Goal: Task Accomplishment & Management: Complete application form

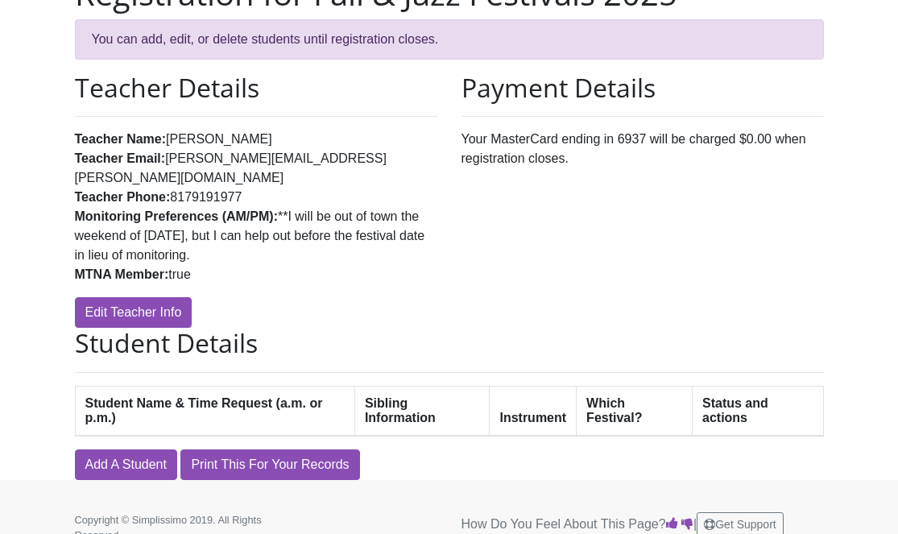
scroll to position [154, 0]
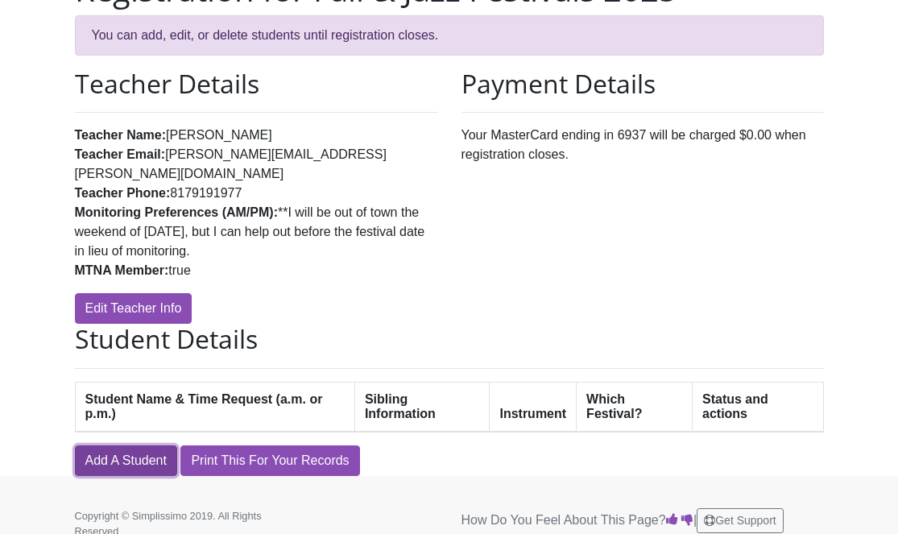
click at [151, 445] on link "Add A Student" at bounding box center [126, 460] width 102 height 31
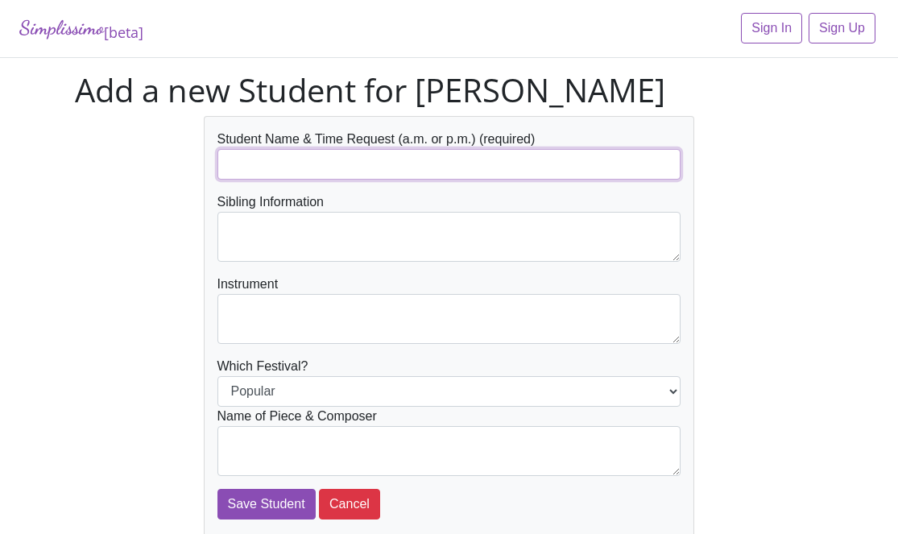
click at [354, 173] on input "text" at bounding box center [449, 164] width 464 height 31
type input "London [PERSON_NAME] (PM)"
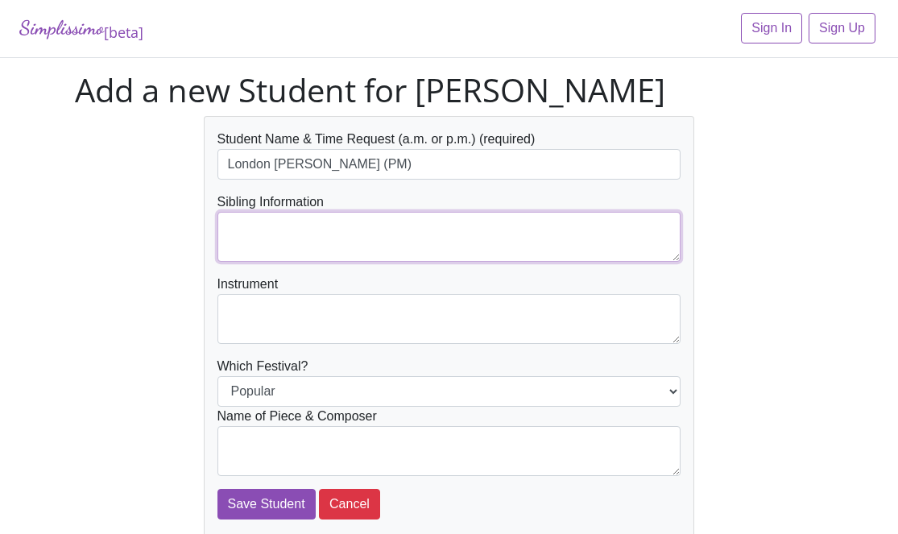
click at [354, 238] on textarea at bounding box center [449, 237] width 464 height 50
type textarea "[PERSON_NAME] [PERSON_NAME]"
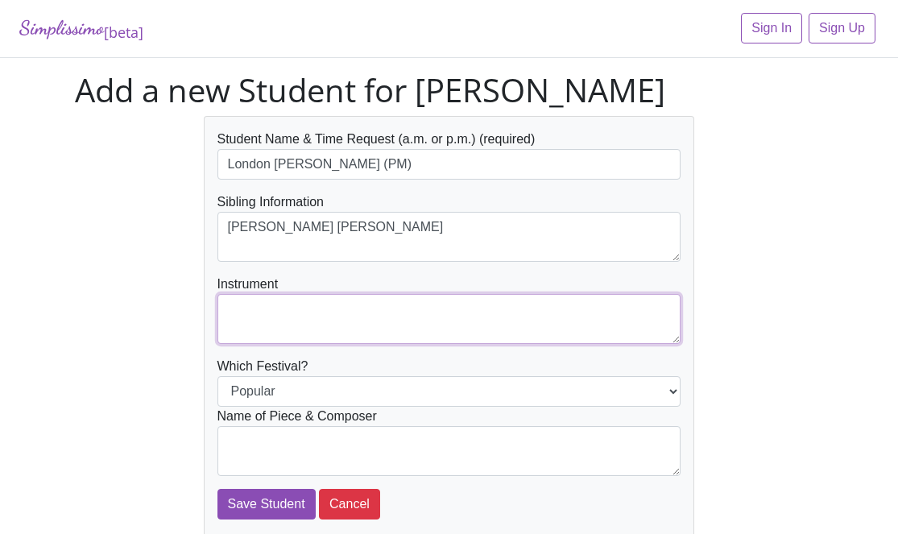
click at [346, 319] on textarea at bounding box center [449, 319] width 464 height 50
type textarea "Piano"
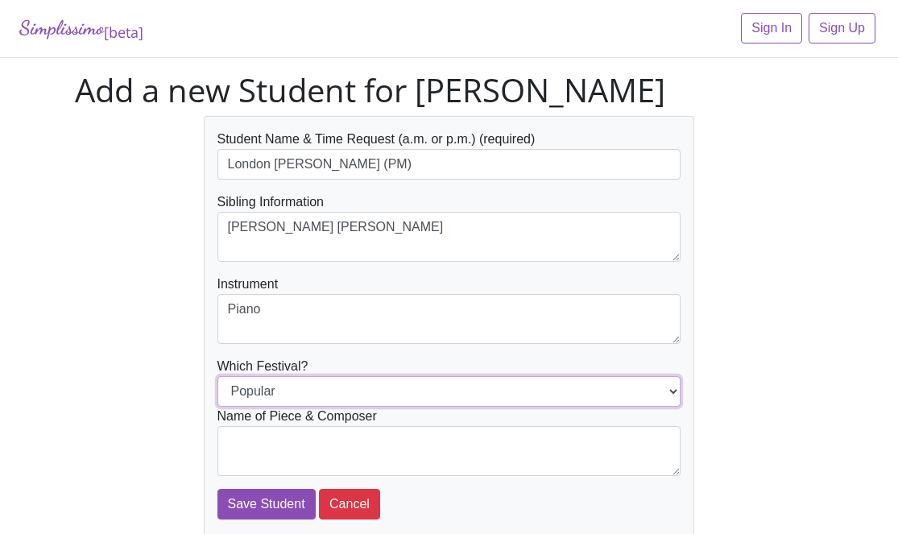
click at [353, 397] on select "Popular Jazz" at bounding box center [449, 391] width 464 height 31
select select "Jazz"
click at [217, 376] on select "Popular Jazz" at bounding box center [449, 391] width 464 height 31
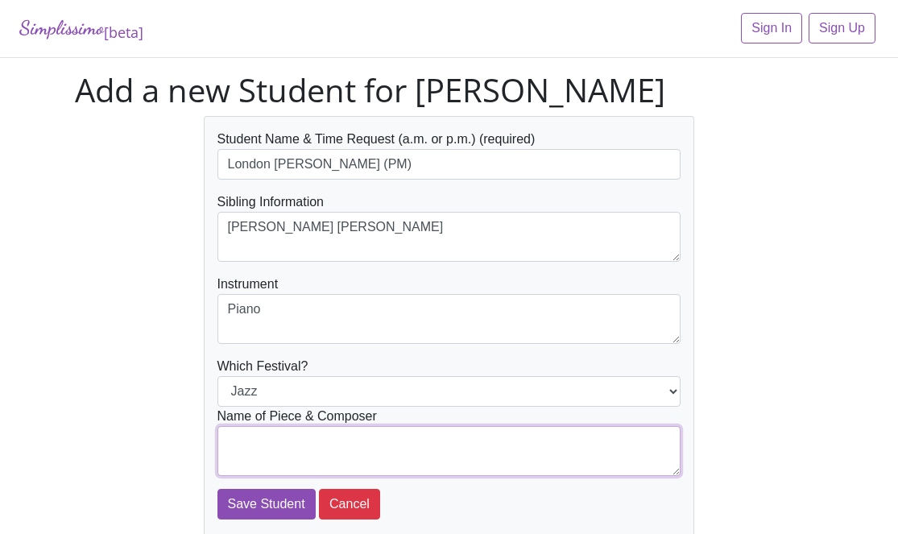
click at [350, 434] on textarea at bounding box center [449, 451] width 464 height 50
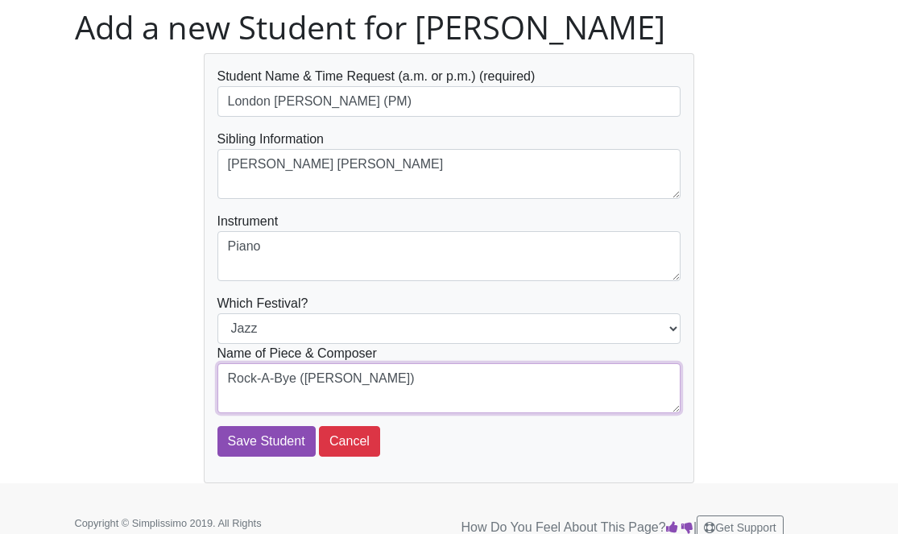
scroll to position [88, 0]
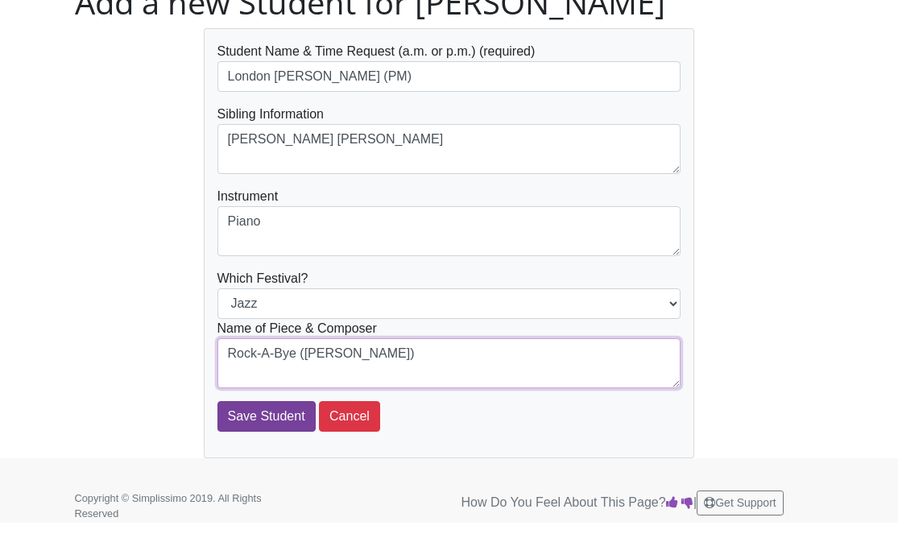
type textarea "Rock-A-Bye (B. Boyd)"
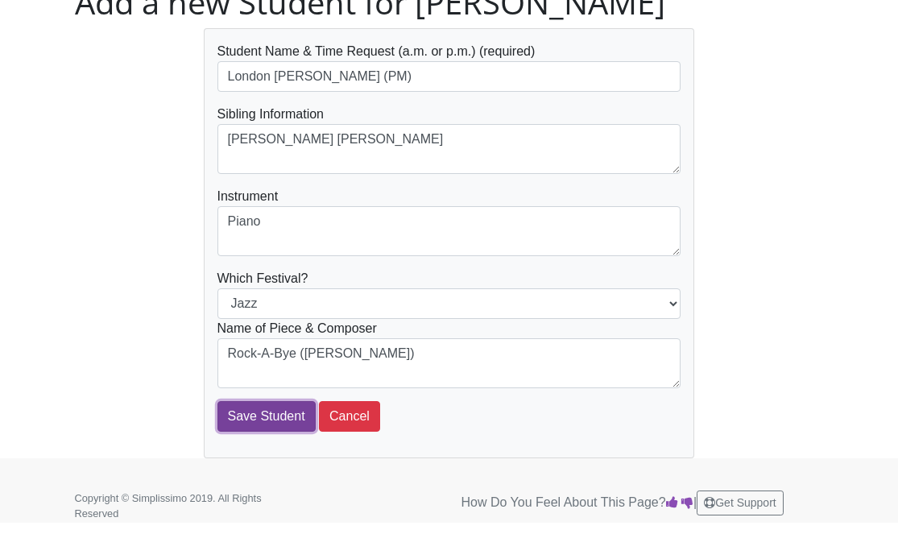
click at [284, 413] on input "Save Student" at bounding box center [266, 416] width 98 height 31
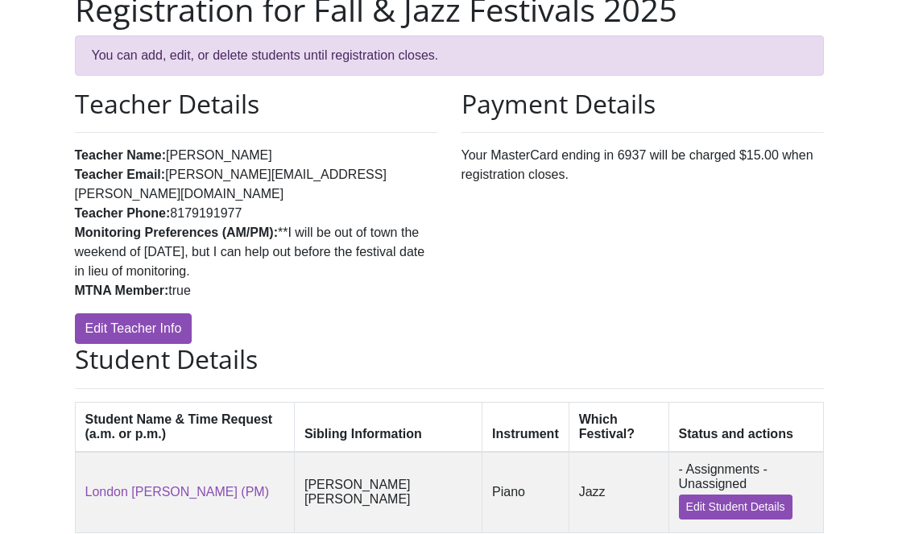
scroll to position [236, 0]
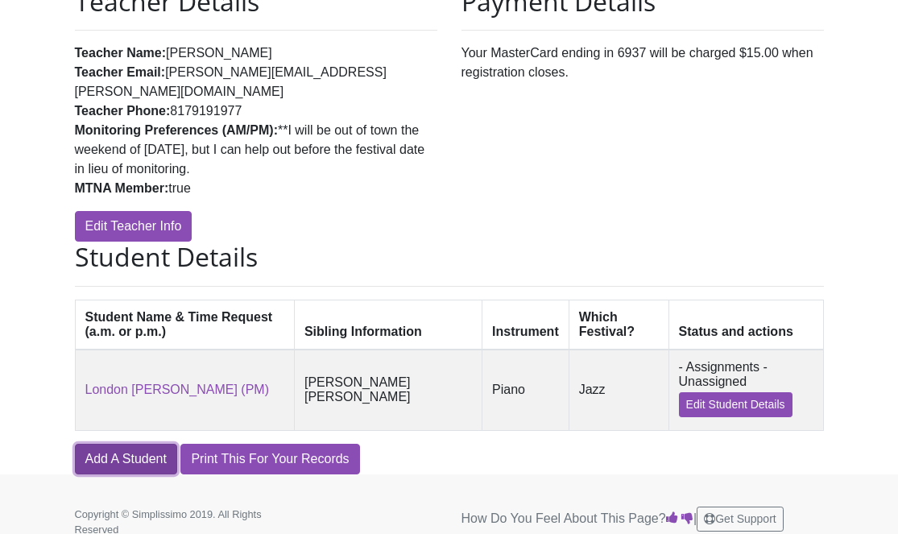
click at [130, 444] on link "Add A Student" at bounding box center [126, 459] width 102 height 31
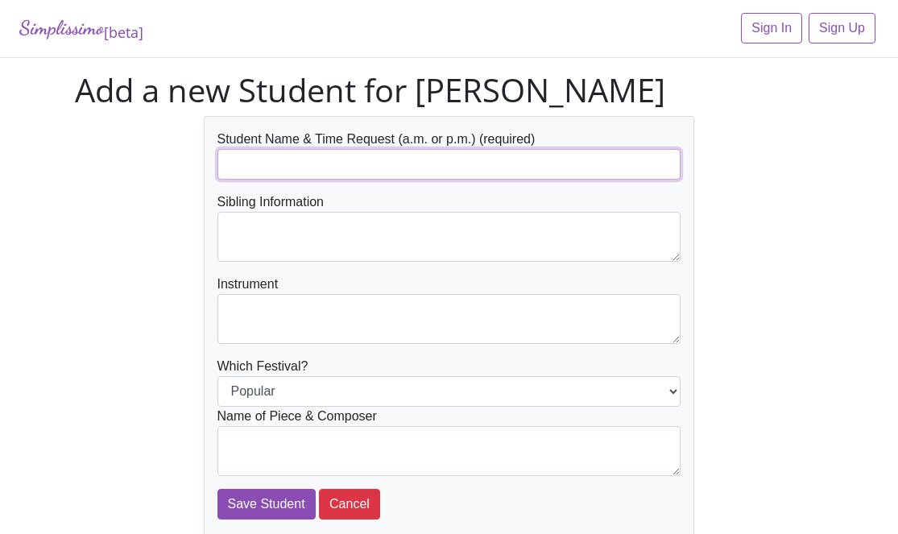
click at [337, 159] on input "text" at bounding box center [449, 164] width 464 height 31
type input "Sutton Houchin (PM)"
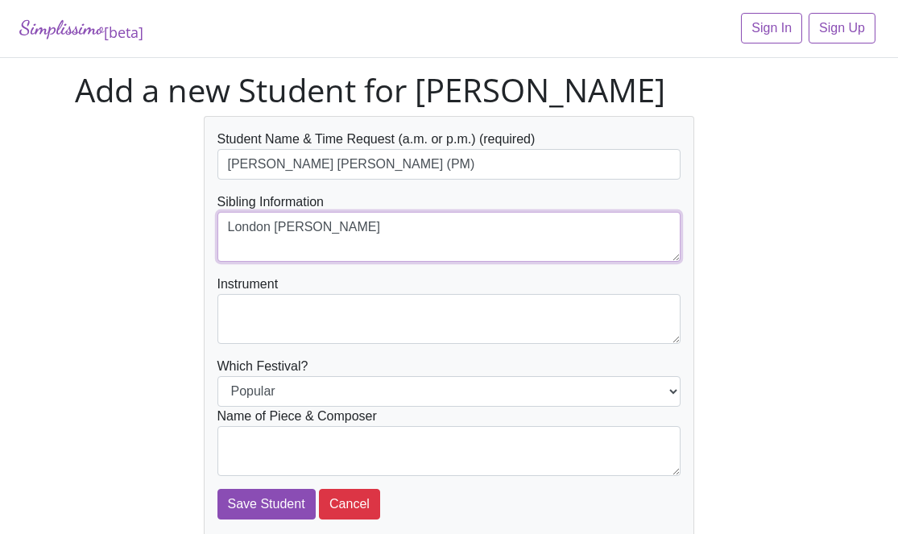
type textarea "London [PERSON_NAME]"
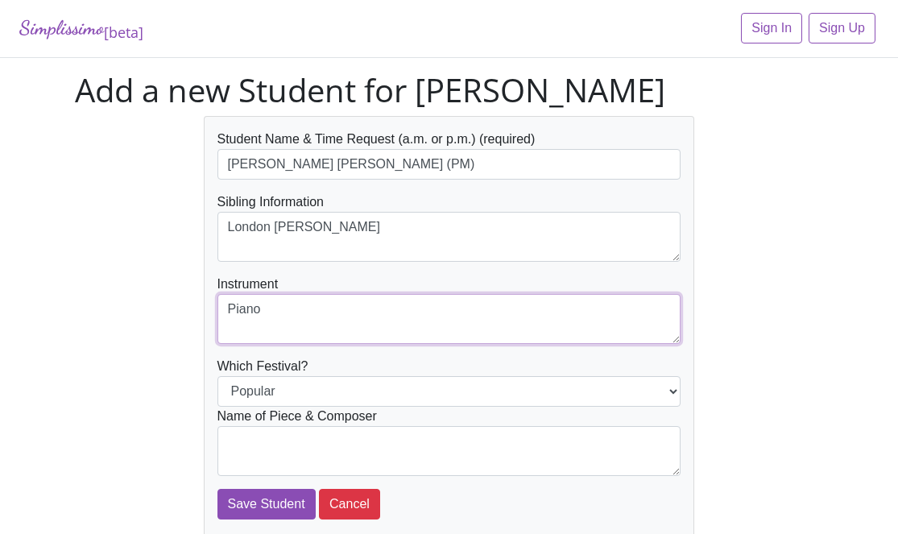
type textarea "Piano"
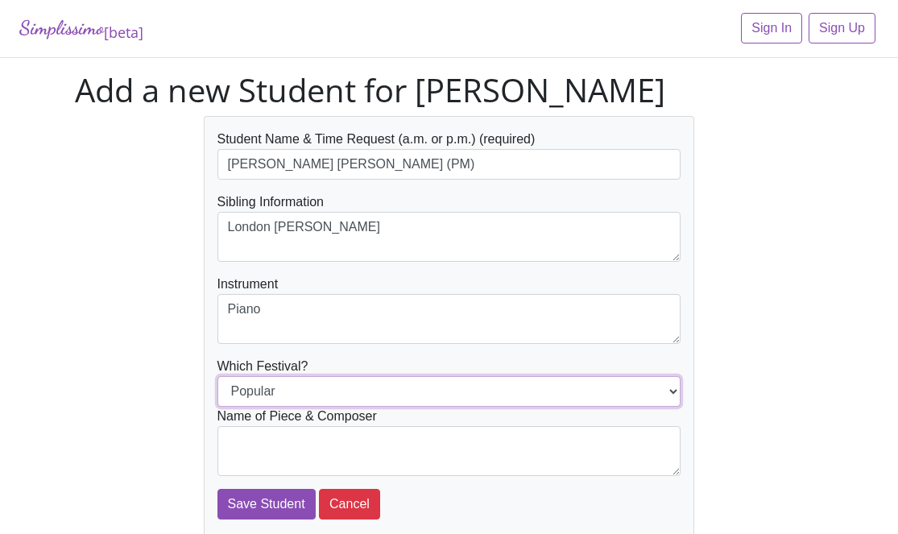
select select "Jazz"
click at [217, 376] on select "Popular Jazz" at bounding box center [449, 391] width 464 height 31
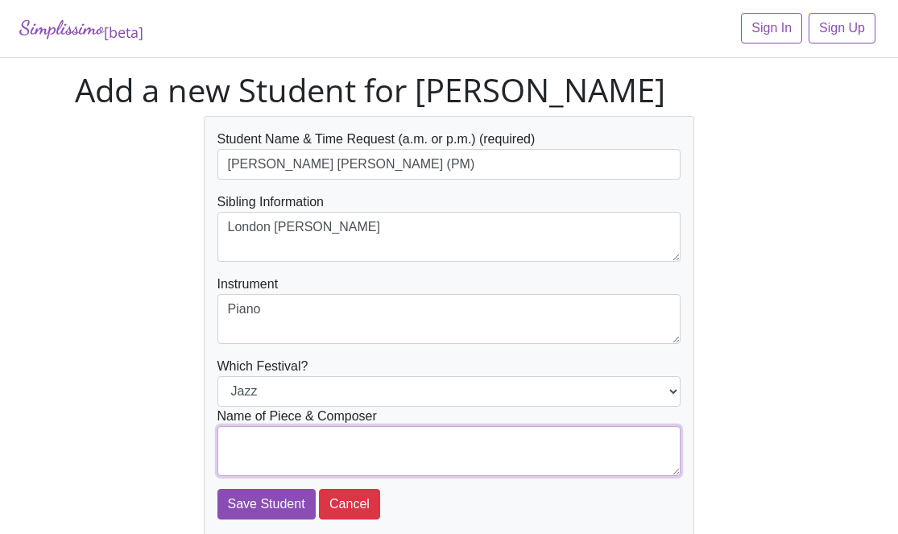
click at [260, 445] on textarea at bounding box center [449, 451] width 464 height 50
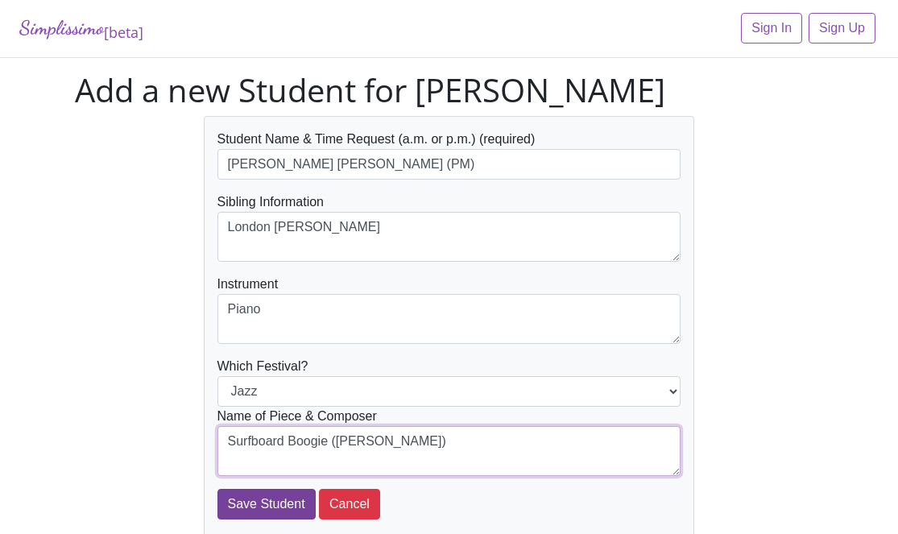
type textarea "Surfboard Boogie (M. Mier)"
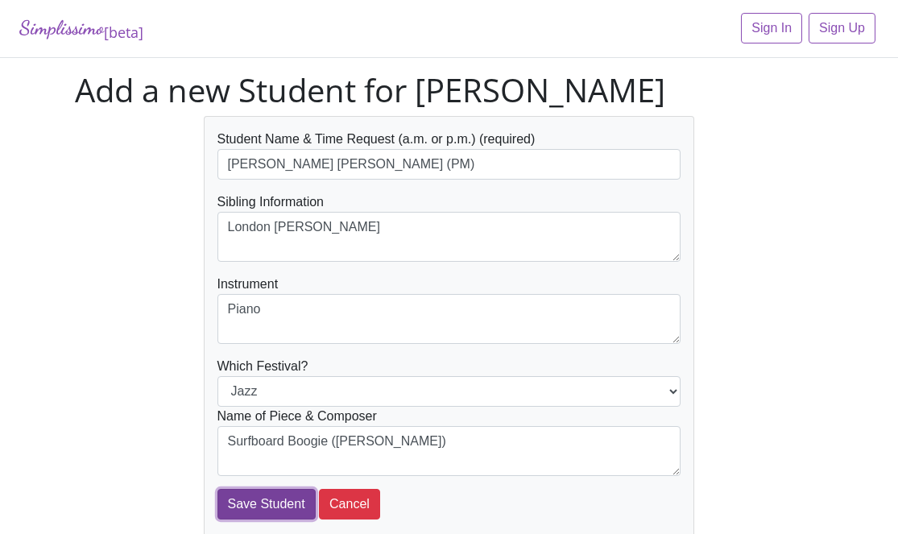
click at [259, 514] on input "Save Student" at bounding box center [266, 504] width 98 height 31
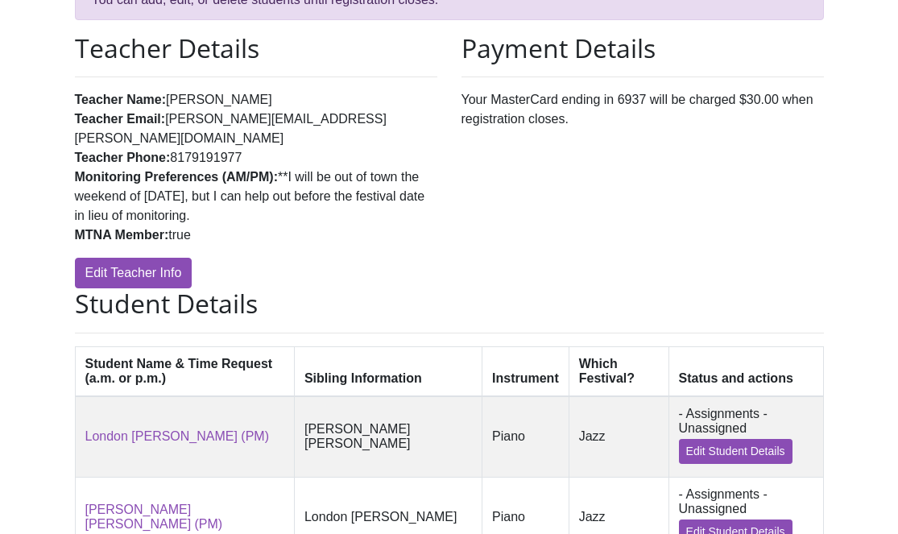
scroll to position [318, 0]
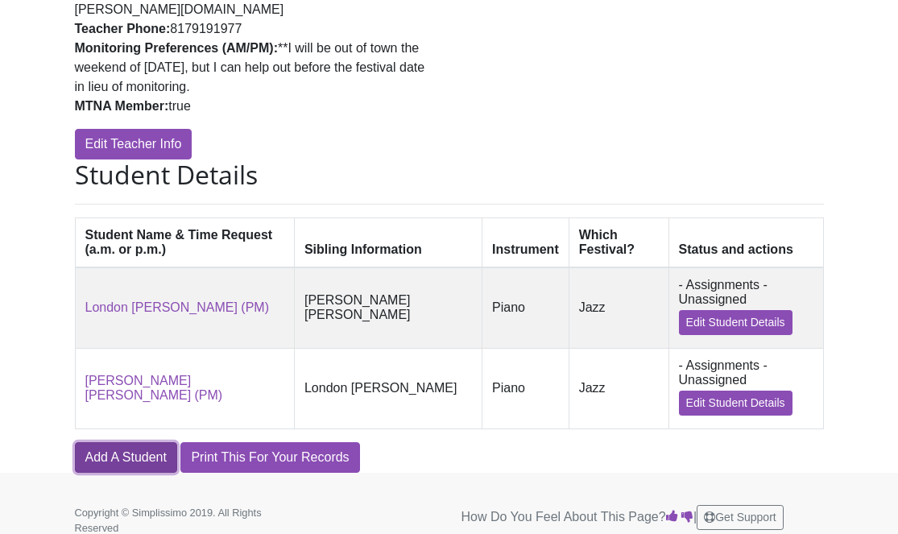
click at [119, 446] on link "Add A Student" at bounding box center [126, 457] width 102 height 31
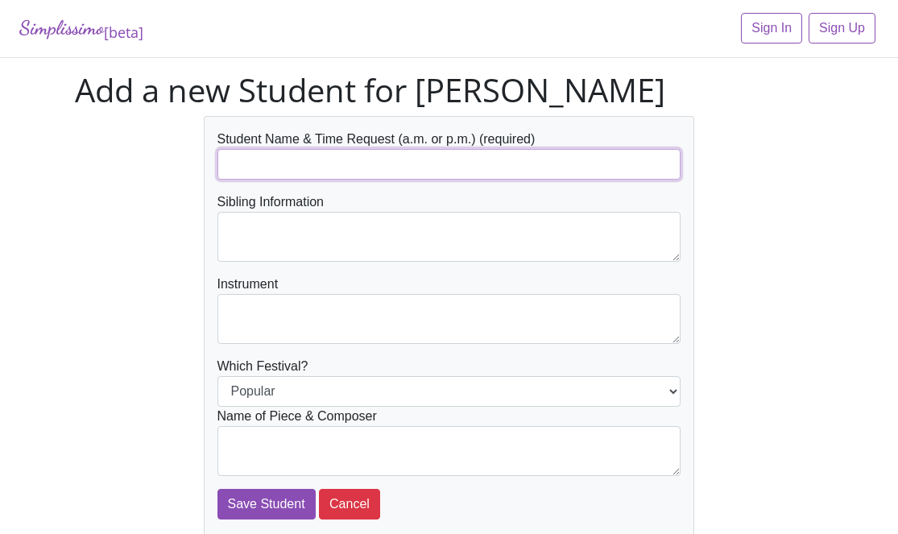
click at [322, 167] on input "text" at bounding box center [449, 164] width 464 height 31
type input "[PERSON_NAME] (AM)"
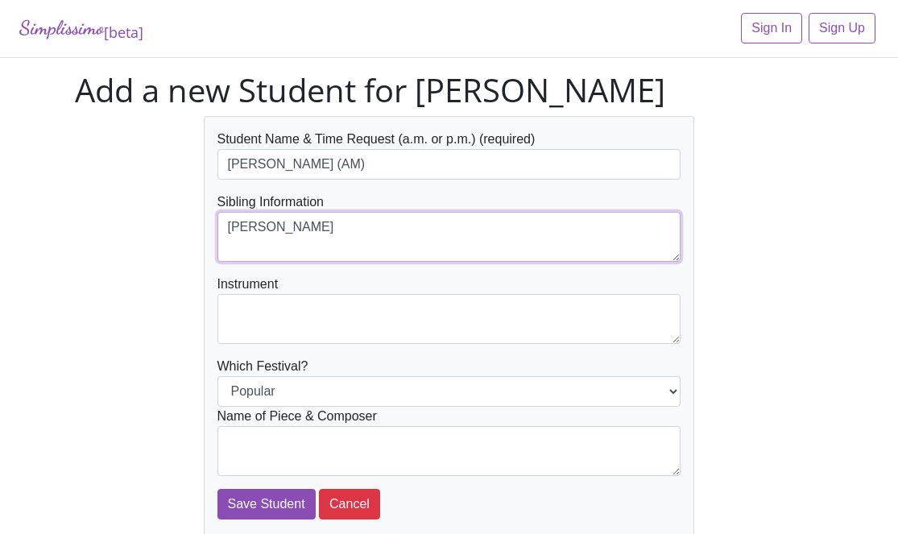
type textarea "[PERSON_NAME]"
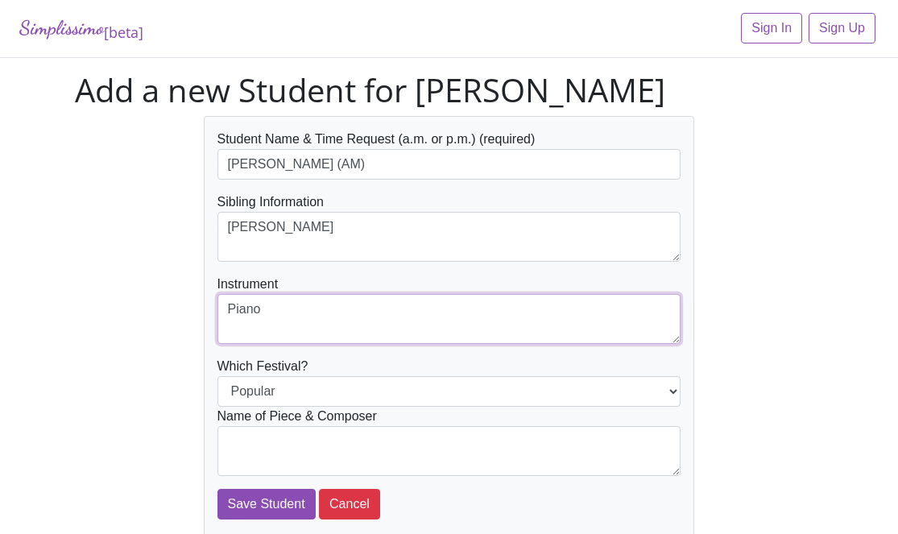
type textarea "Piano"
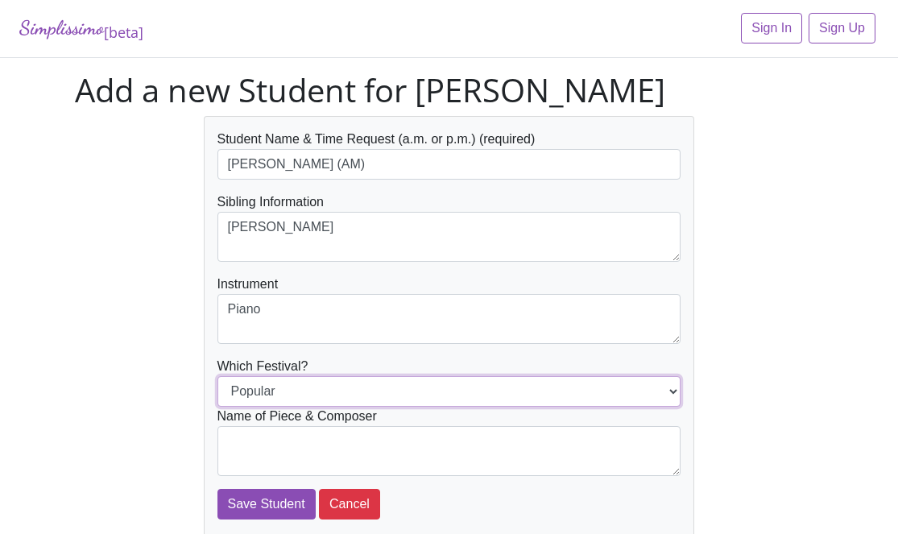
click at [299, 394] on select "Popular Jazz" at bounding box center [449, 391] width 464 height 31
select select "Jazz"
click at [217, 376] on select "Popular Jazz" at bounding box center [449, 391] width 464 height 31
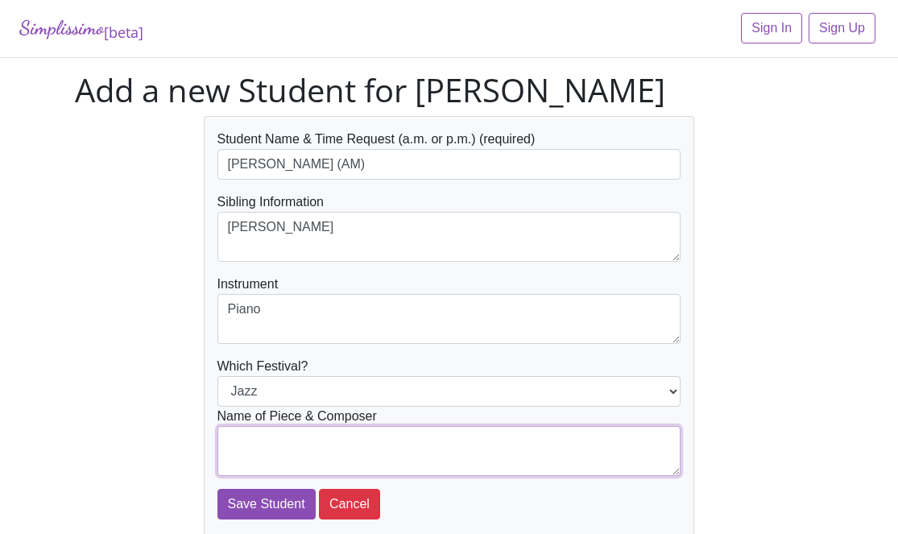
click at [310, 450] on textarea at bounding box center [449, 451] width 464 height 50
type textarea "Bright Angel Trail (C. Rollin)"
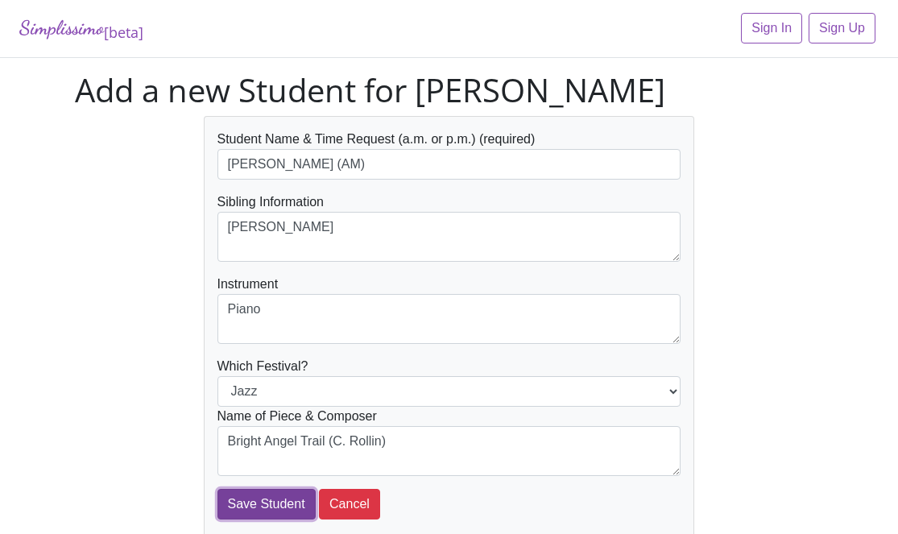
click at [270, 507] on input "Save Student" at bounding box center [266, 504] width 98 height 31
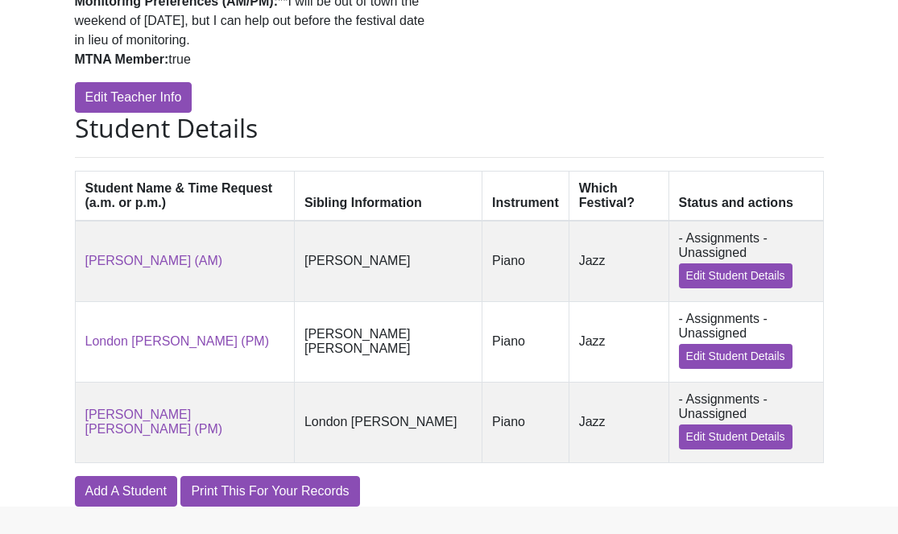
scroll to position [400, 0]
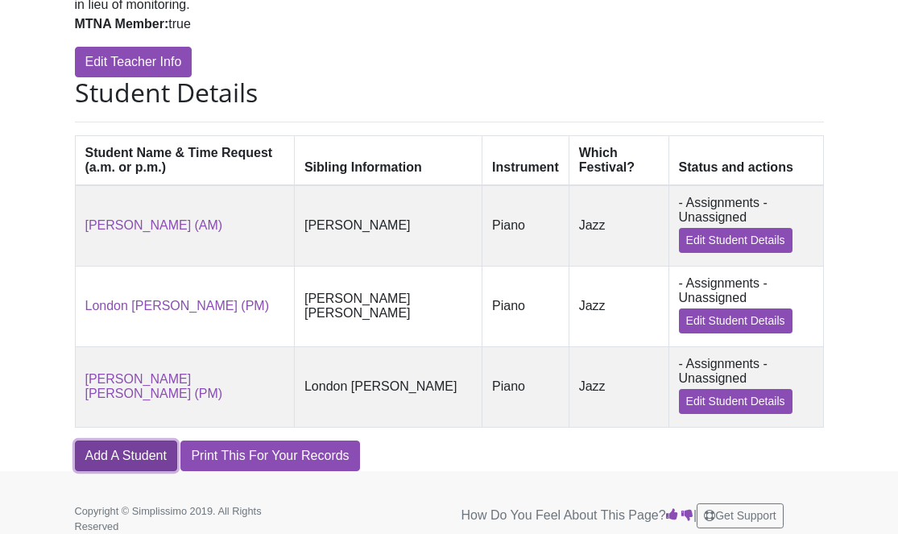
click at [143, 443] on link "Add A Student" at bounding box center [126, 456] width 102 height 31
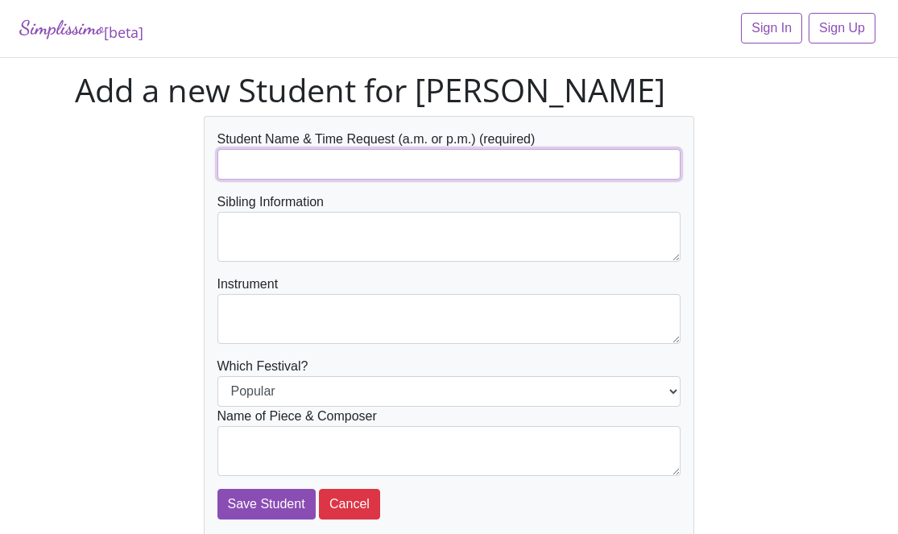
click at [323, 171] on input "text" at bounding box center [449, 164] width 464 height 31
type input "[PERSON_NAME] (AM)"
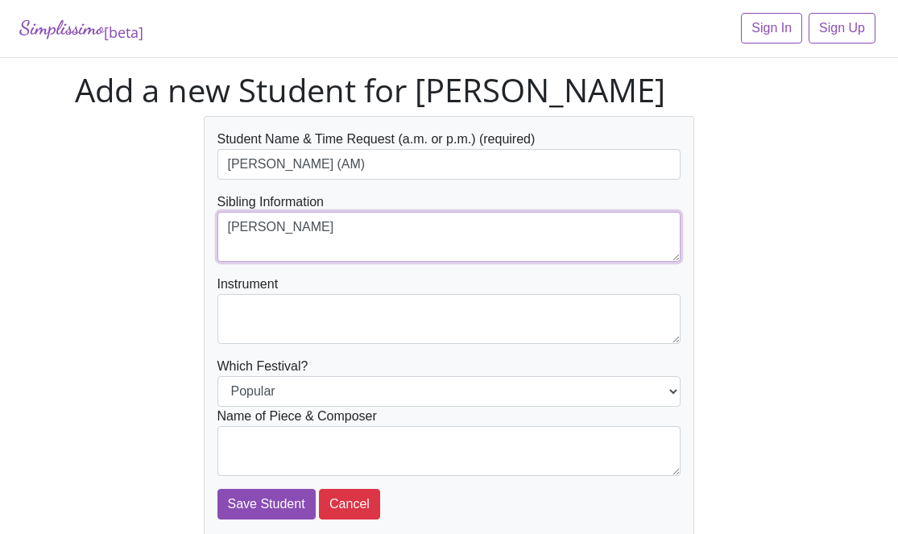
type textarea "[PERSON_NAME]"
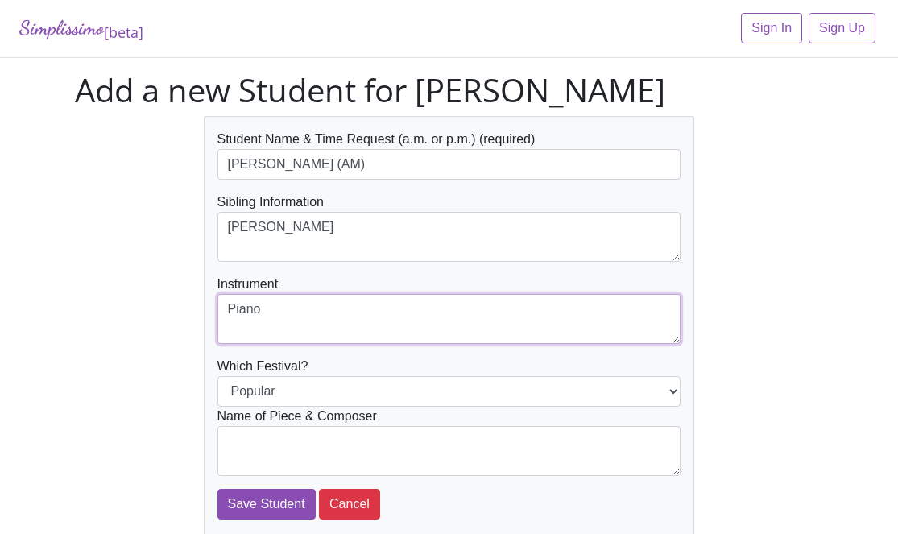
type textarea "Piano"
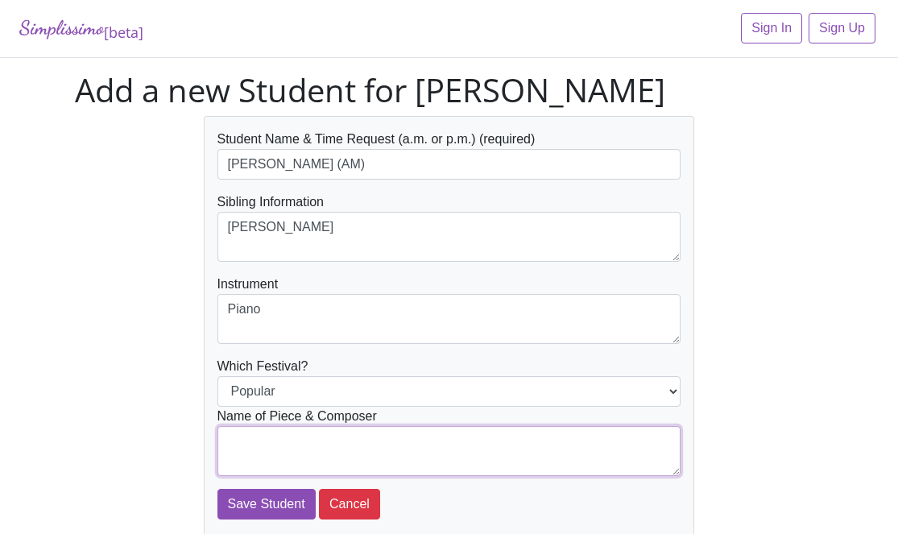
click at [288, 448] on textarea at bounding box center [449, 451] width 464 height 50
click at [428, 450] on textarea "I'm Not That Girl (S. Schwartz, arr. Ricker)" at bounding box center [449, 451] width 464 height 50
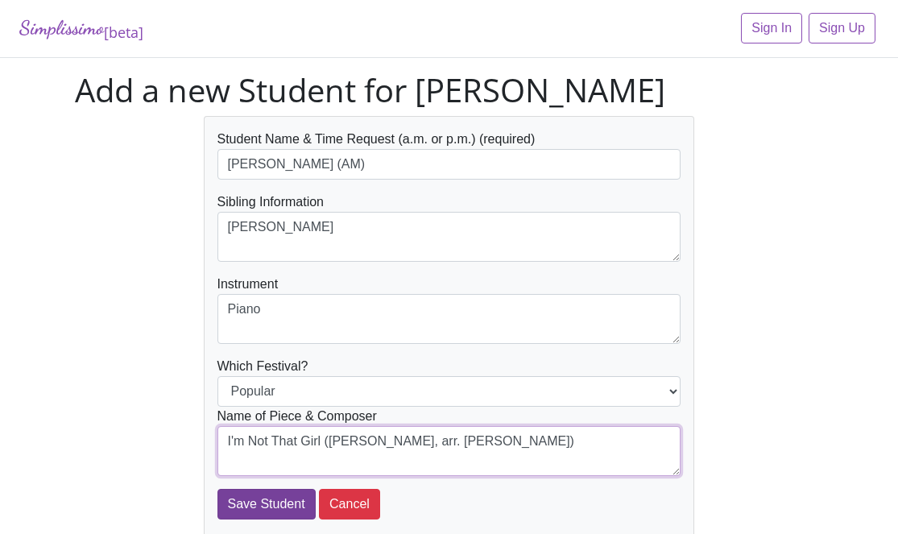
type textarea "I'm Not That Girl (S. Schwartz, arr. C. Ricker)"
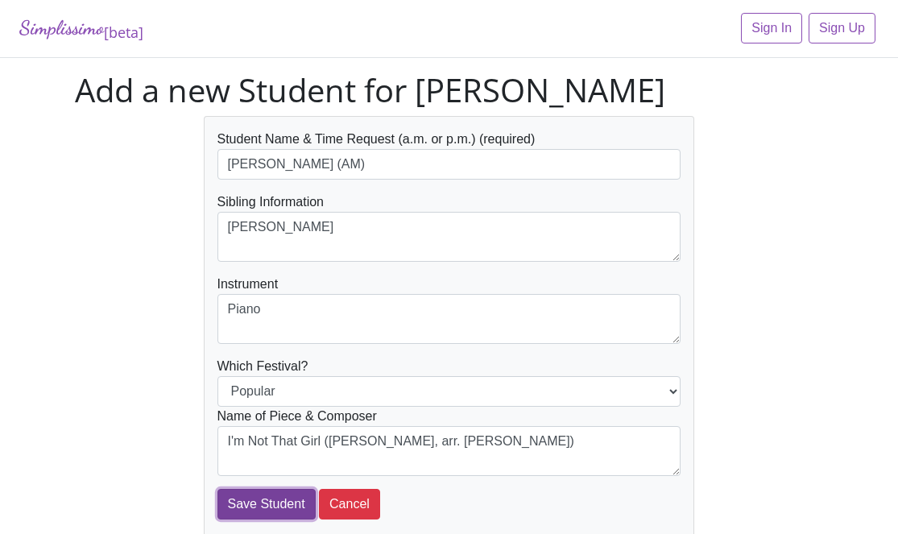
click at [293, 513] on input "Save Student" at bounding box center [266, 504] width 98 height 31
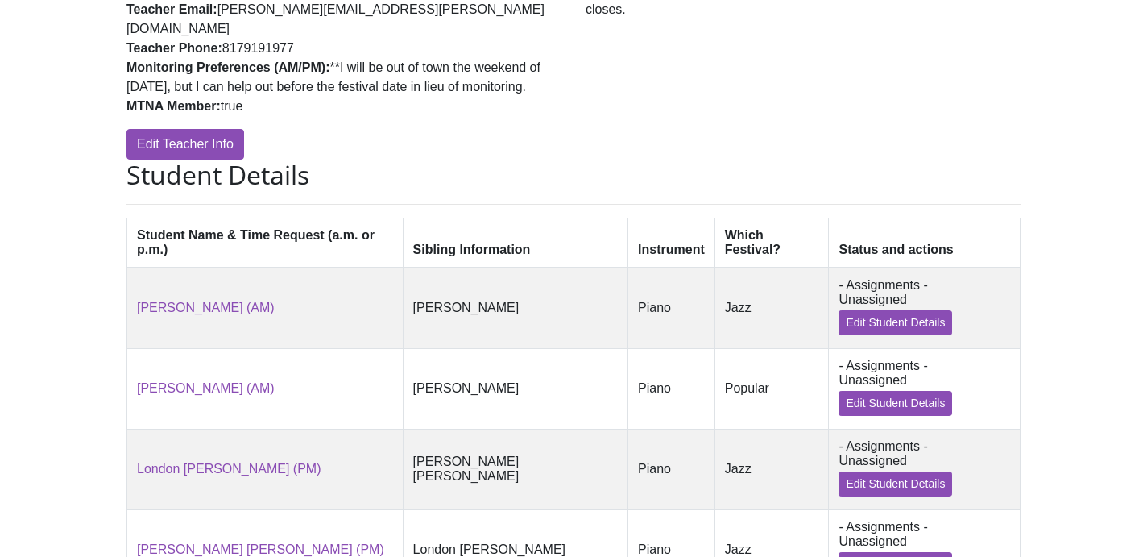
scroll to position [358, 0]
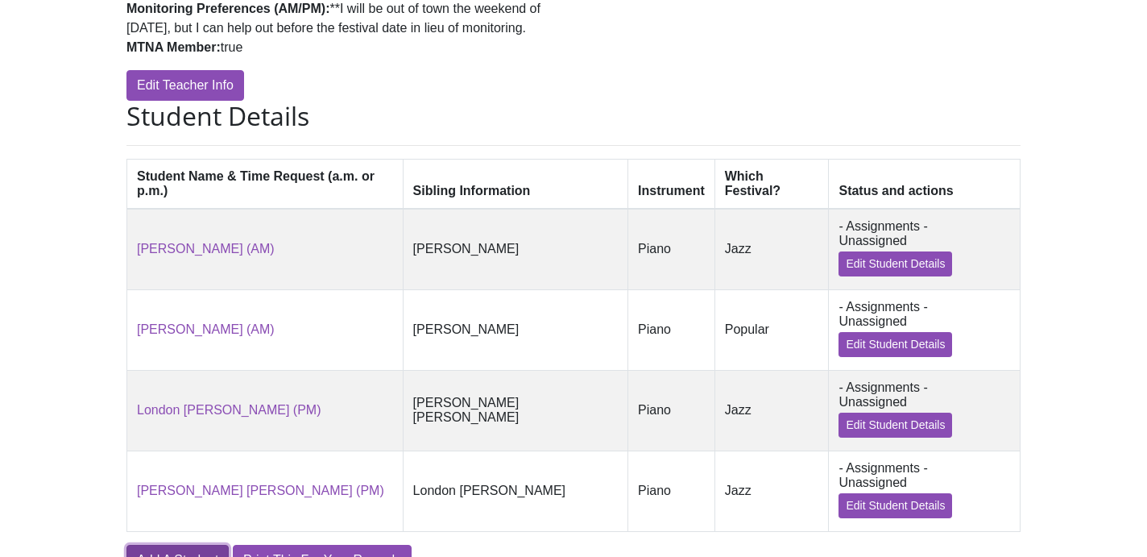
click at [180, 533] on link "Add A Student" at bounding box center [177, 559] width 102 height 31
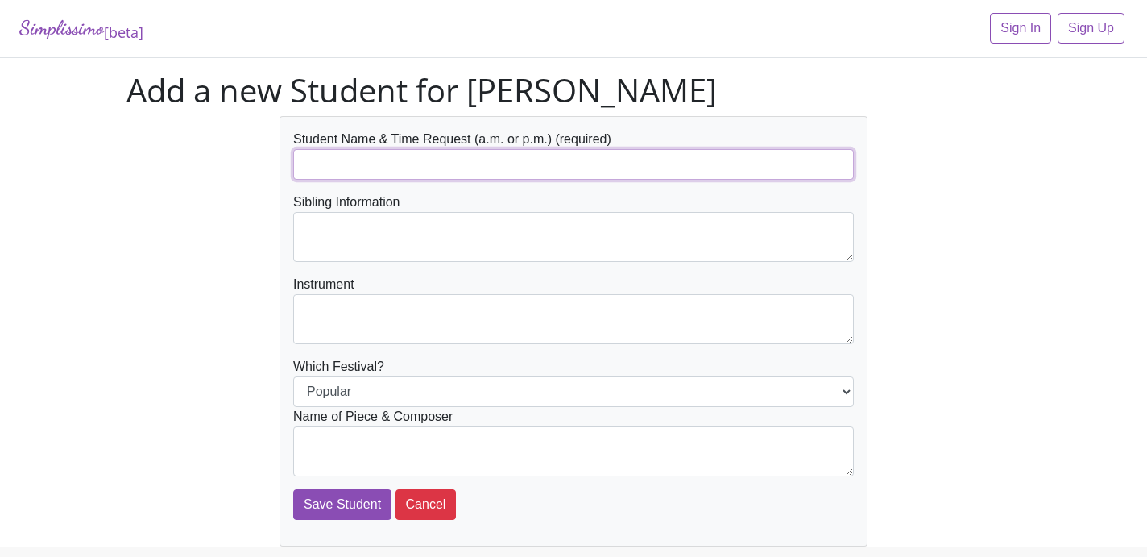
click at [445, 162] on input "text" at bounding box center [573, 164] width 561 height 31
type input "[PERSON_NAME] (AM)"
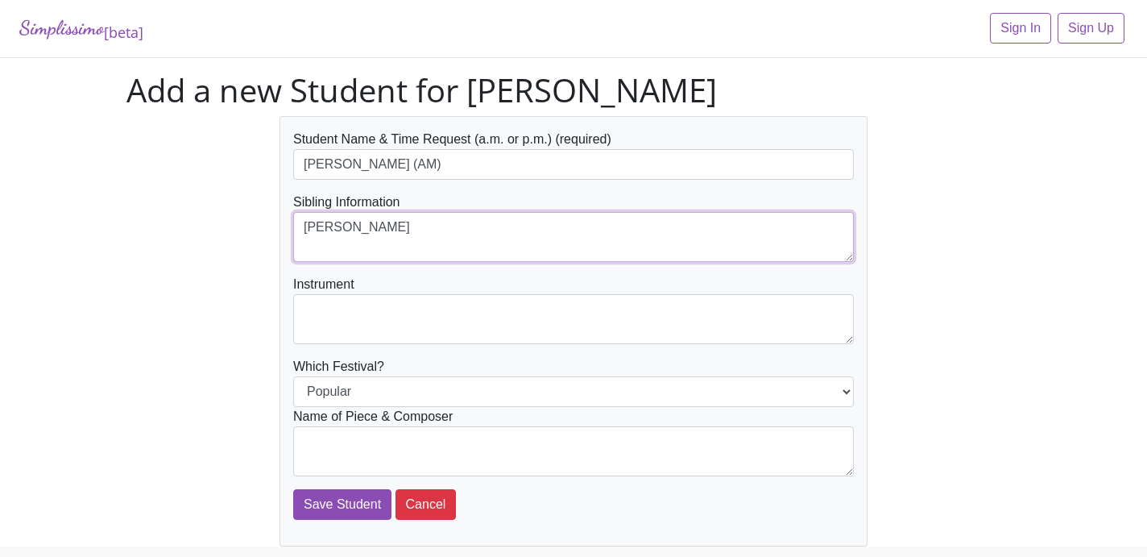
type textarea "[PERSON_NAME]"
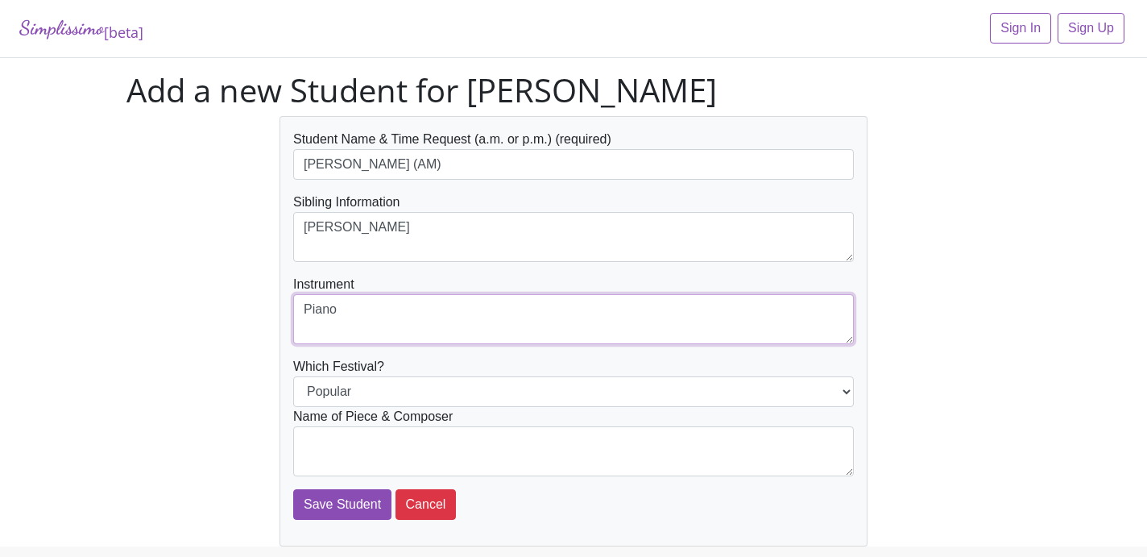
type textarea "Piano"
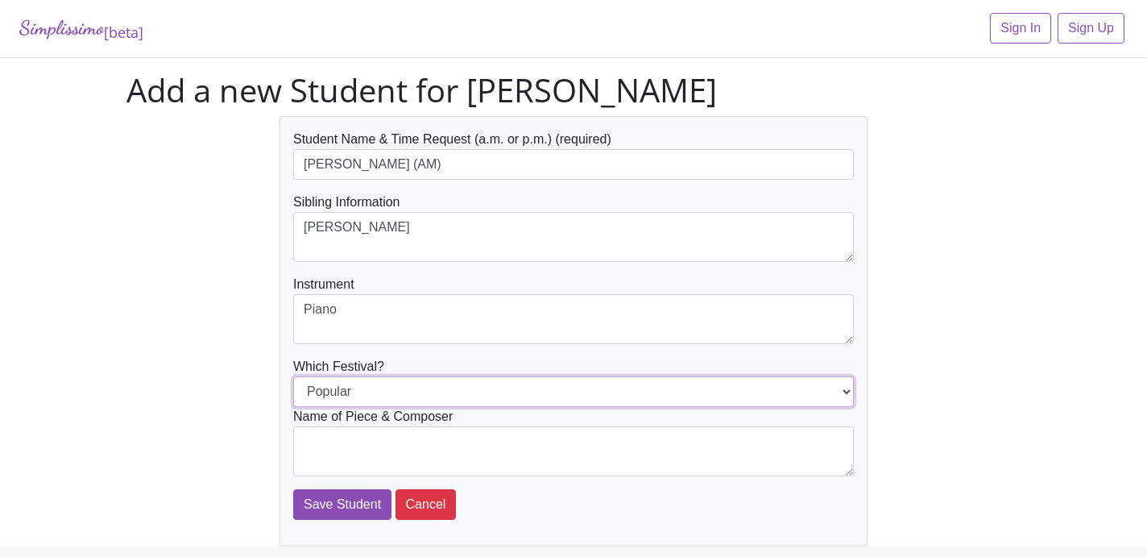
select select "Jazz"
click at [293, 376] on select "Popular Jazz" at bounding box center [573, 391] width 561 height 31
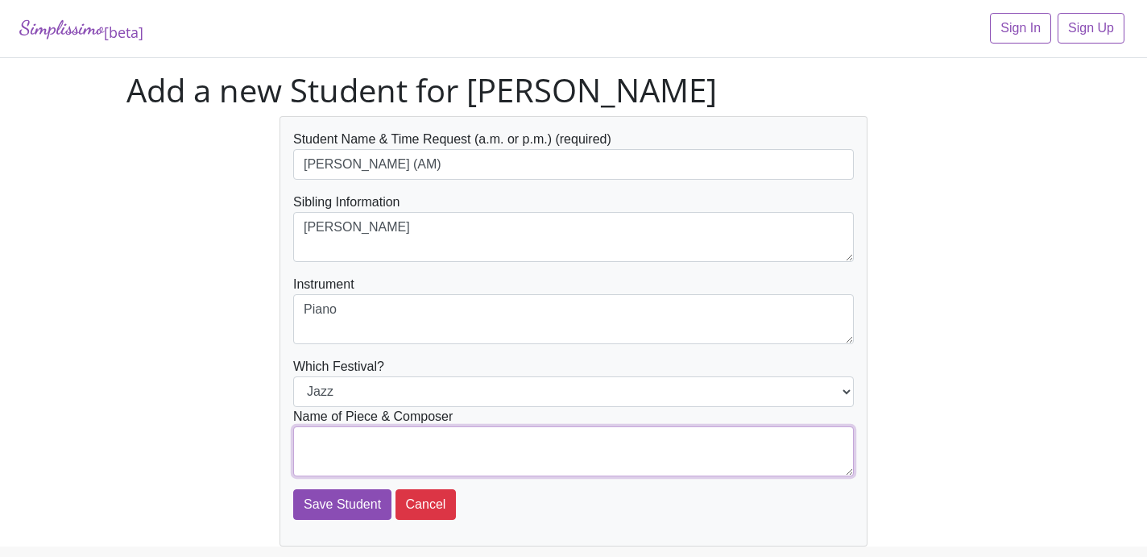
click at [360, 445] on textarea at bounding box center [573, 451] width 561 height 50
type textarea "Opening Night Jazz ([PERSON_NAME])"
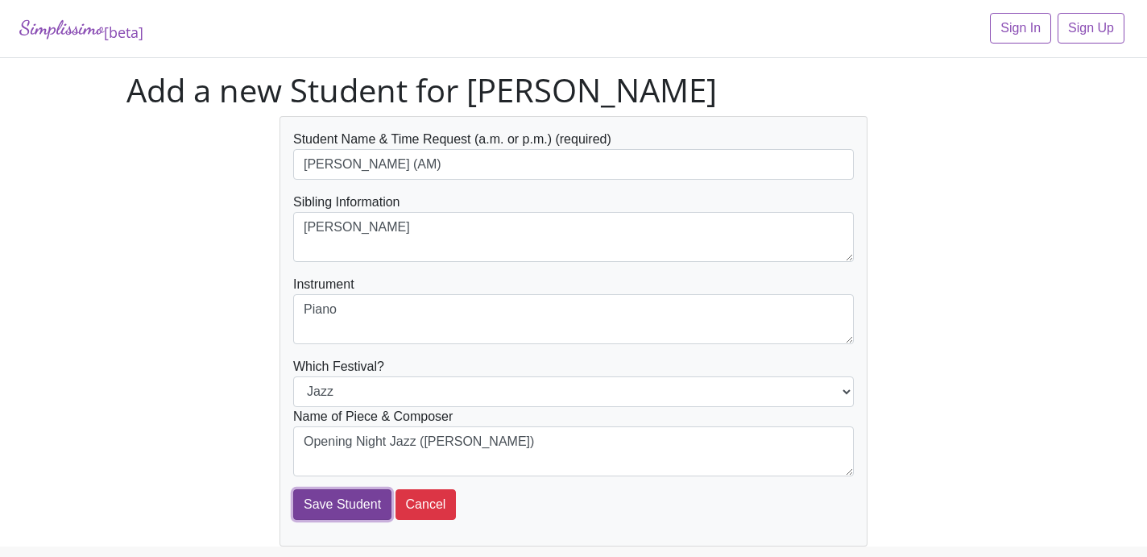
click at [347, 507] on input "Save Student" at bounding box center [342, 504] width 98 height 31
